Goal: Information Seeking & Learning: Learn about a topic

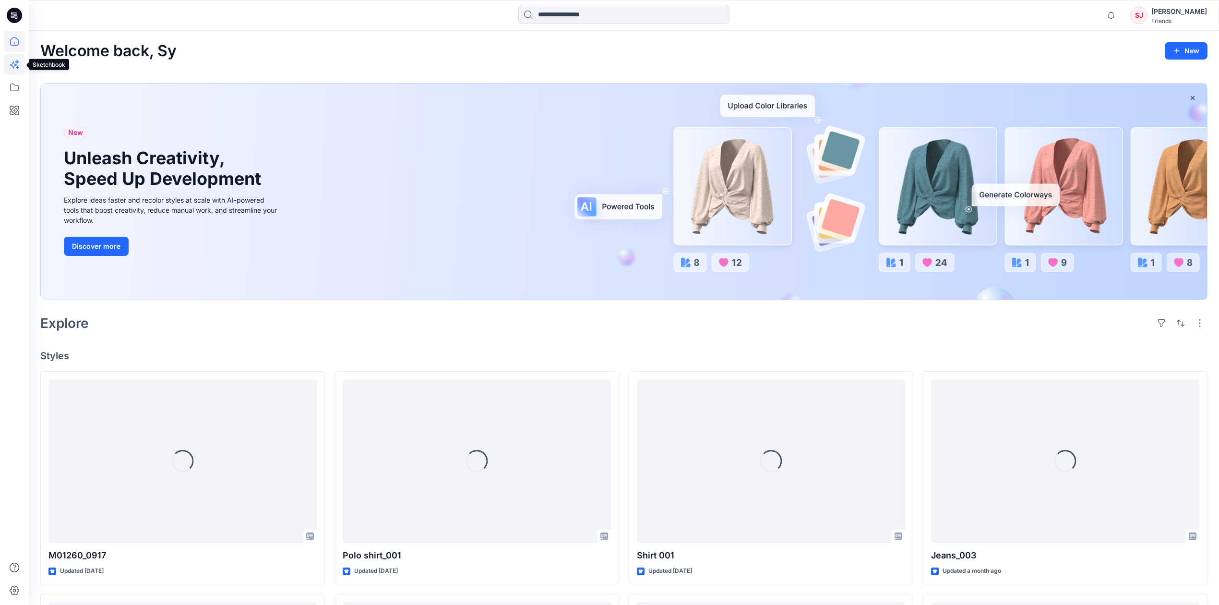
click at [16, 66] on icon at bounding box center [14, 64] width 21 height 21
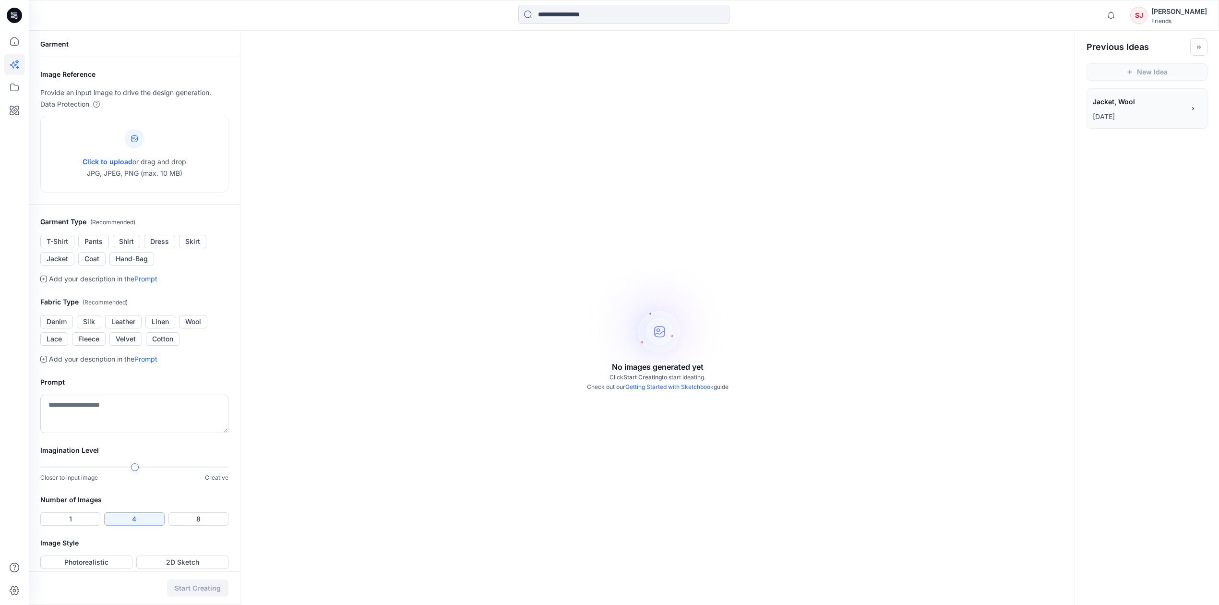
click at [1103, 116] on p "[DATE]" at bounding box center [1139, 117] width 92 height 12
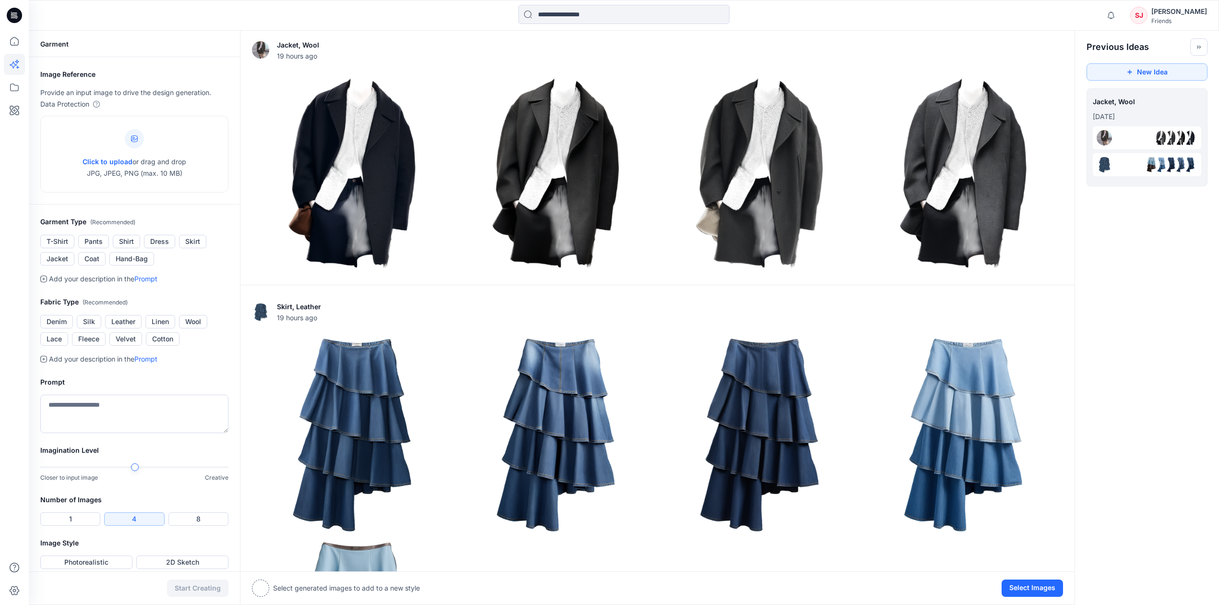
click at [1169, 138] on div at bounding box center [1160, 137] width 17 height 17
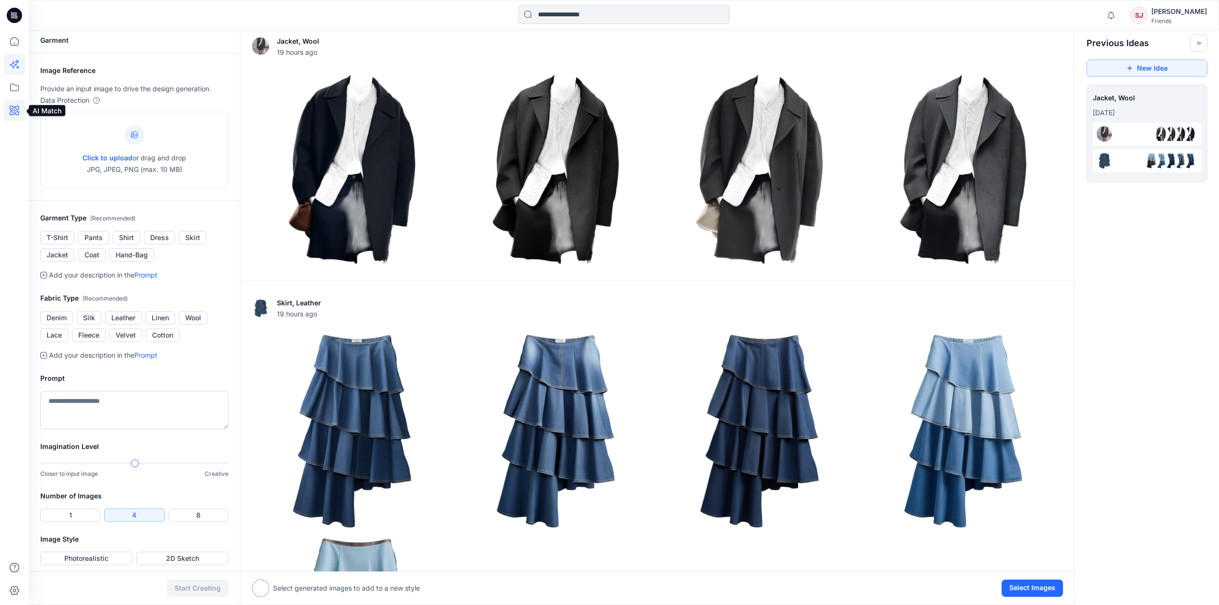
click at [17, 112] on icon at bounding box center [14, 110] width 21 height 21
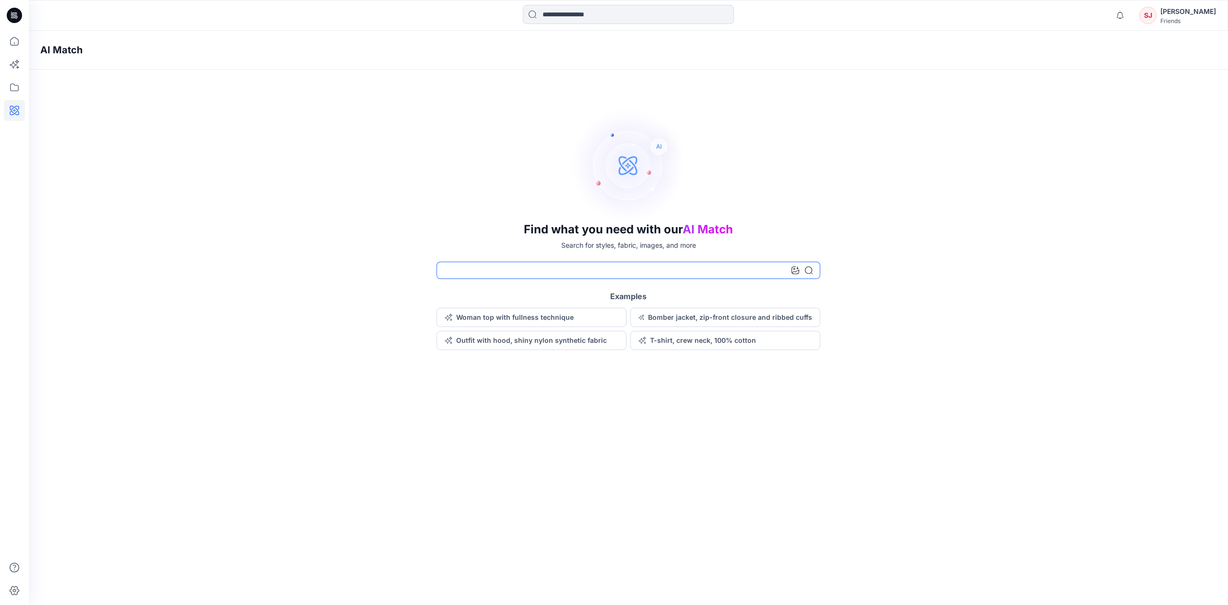
click at [530, 271] on input at bounding box center [629, 270] width 384 height 17
